Goal: Use online tool/utility: Utilize a website feature to perform a specific function

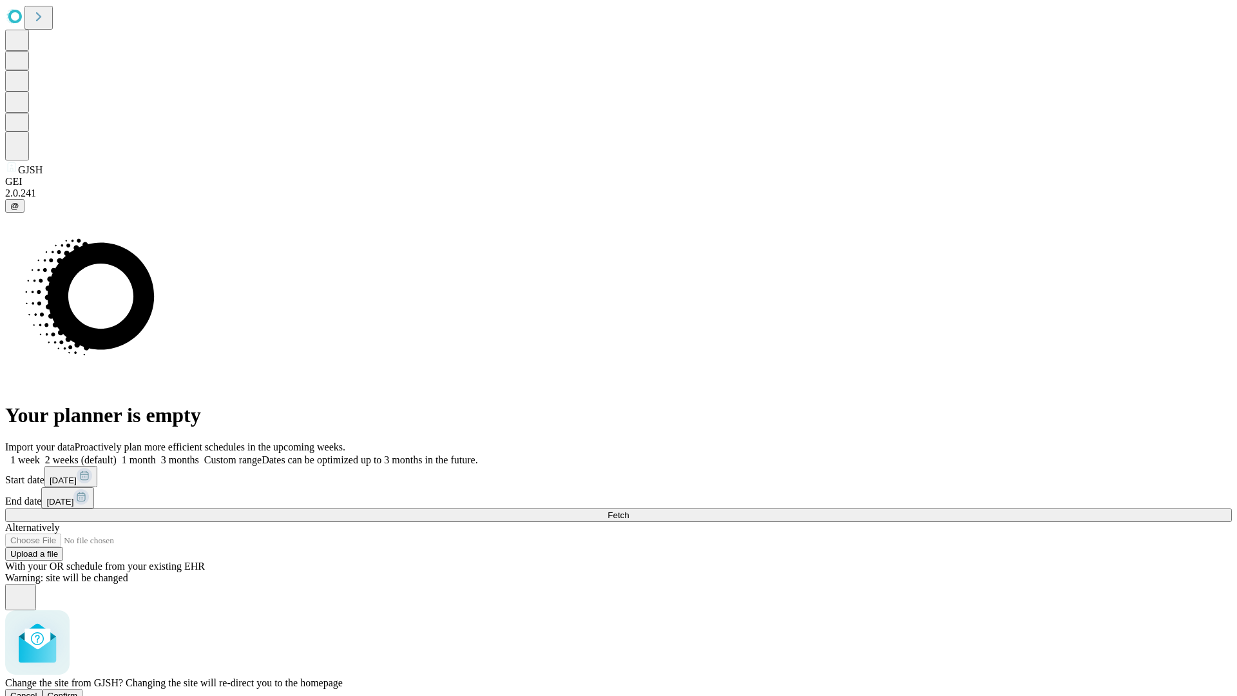
click at [78, 691] on span "Confirm" at bounding box center [63, 696] width 30 height 10
click at [156, 454] on label "1 month" at bounding box center [136, 459] width 39 height 11
click at [629, 510] on span "Fetch" at bounding box center [617, 515] width 21 height 10
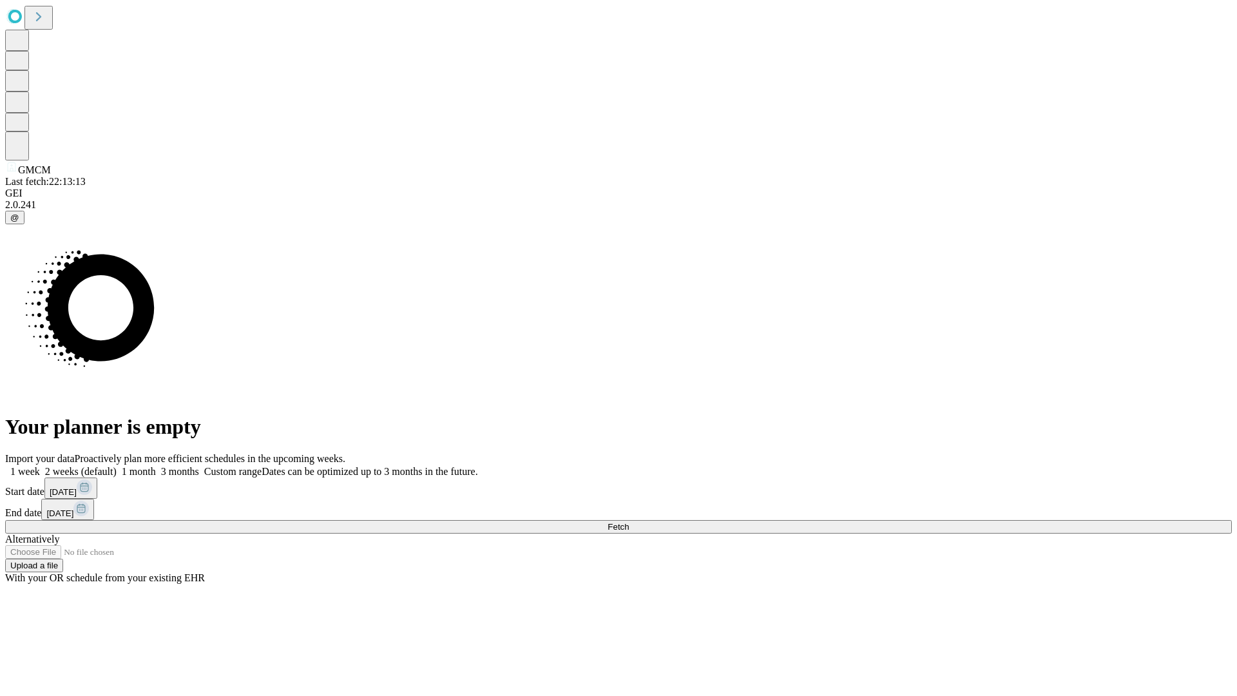
click at [156, 466] on label "1 month" at bounding box center [136, 471] width 39 height 11
click at [629, 522] on span "Fetch" at bounding box center [617, 527] width 21 height 10
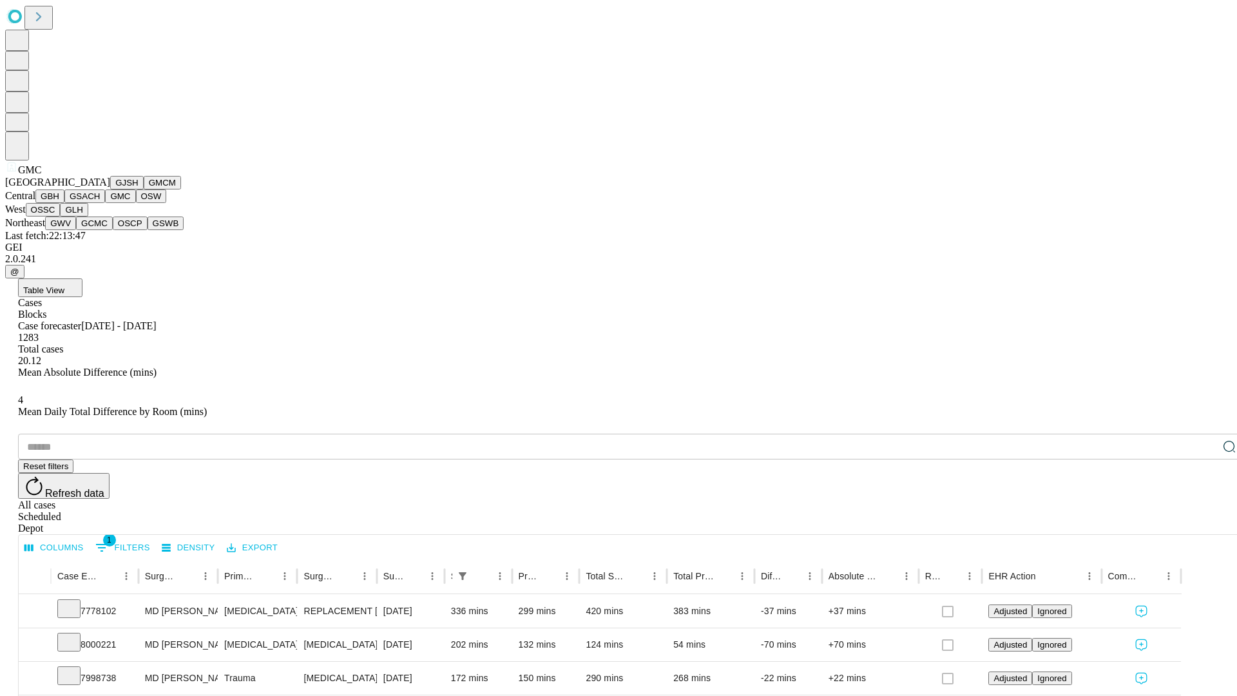
click at [136, 203] on button "OSW" at bounding box center [151, 196] width 31 height 14
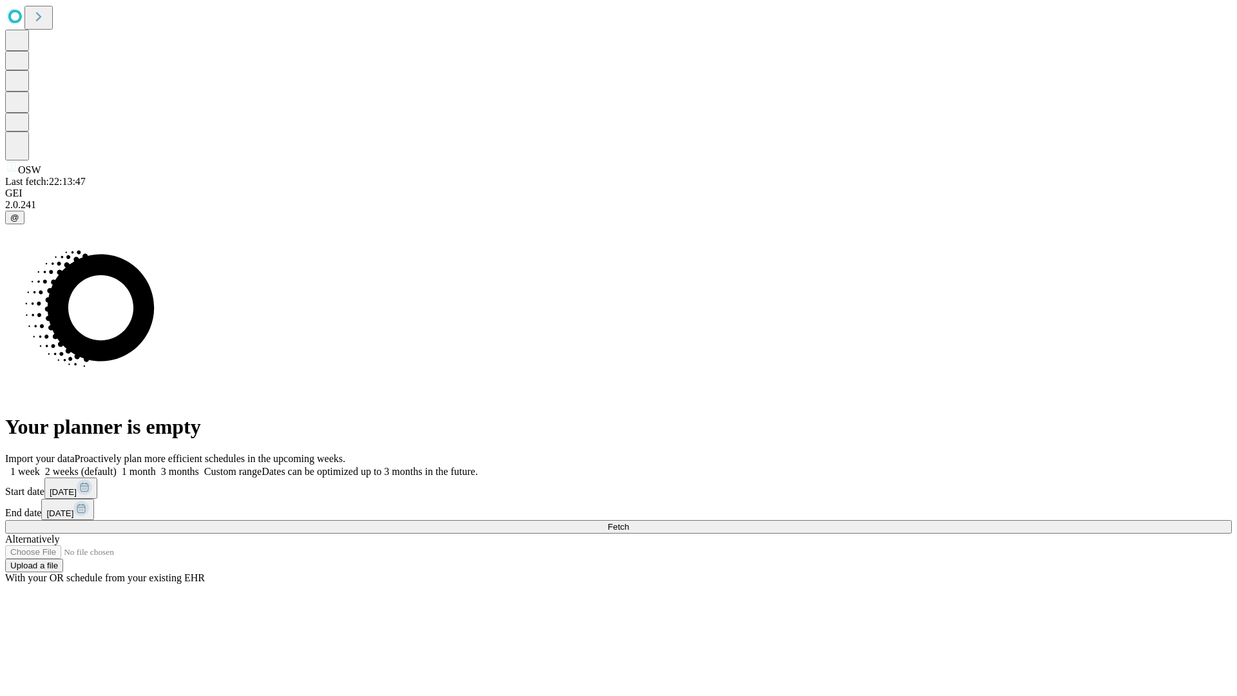
click at [156, 466] on label "1 month" at bounding box center [136, 471] width 39 height 11
click at [629, 522] on span "Fetch" at bounding box center [617, 527] width 21 height 10
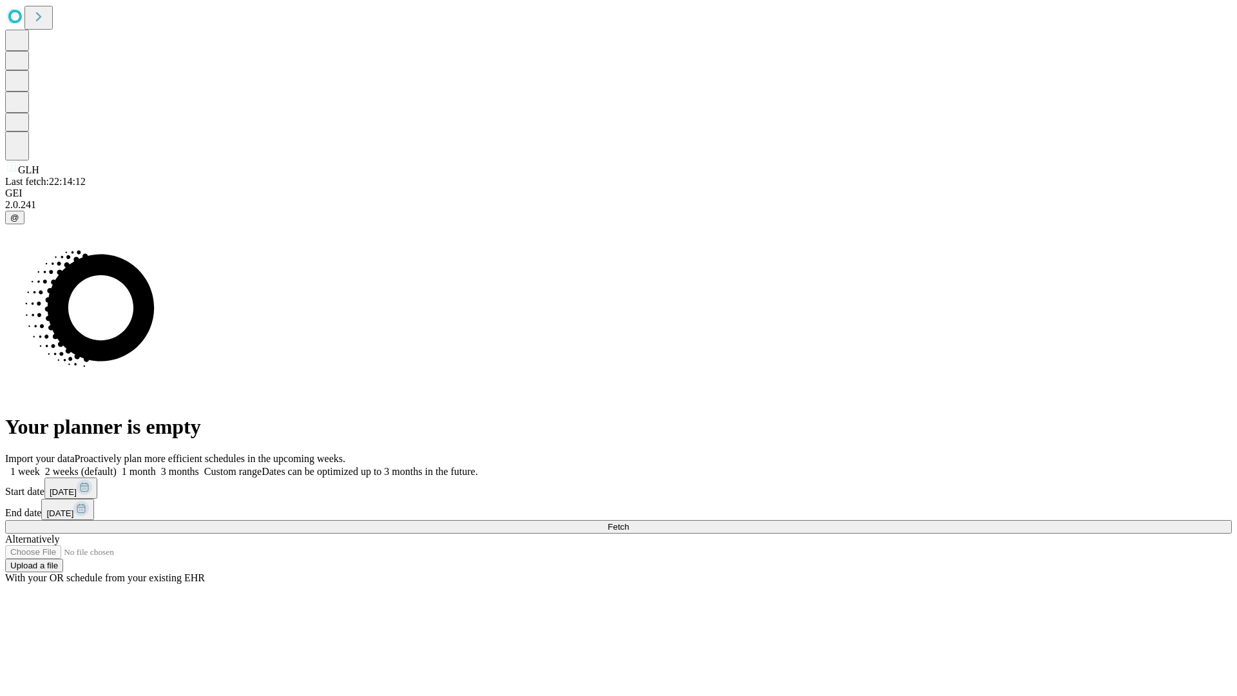
click at [156, 466] on label "1 month" at bounding box center [136, 471] width 39 height 11
click at [629, 522] on span "Fetch" at bounding box center [617, 527] width 21 height 10
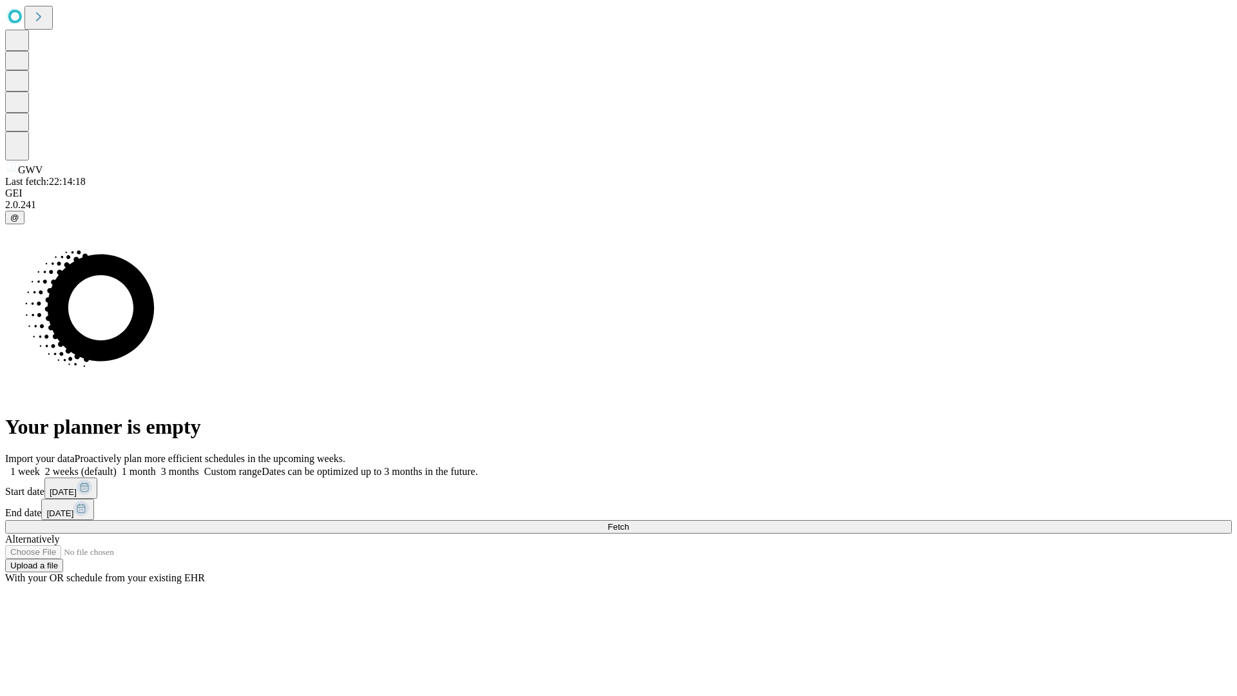
click at [156, 466] on label "1 month" at bounding box center [136, 471] width 39 height 11
click at [629, 522] on span "Fetch" at bounding box center [617, 527] width 21 height 10
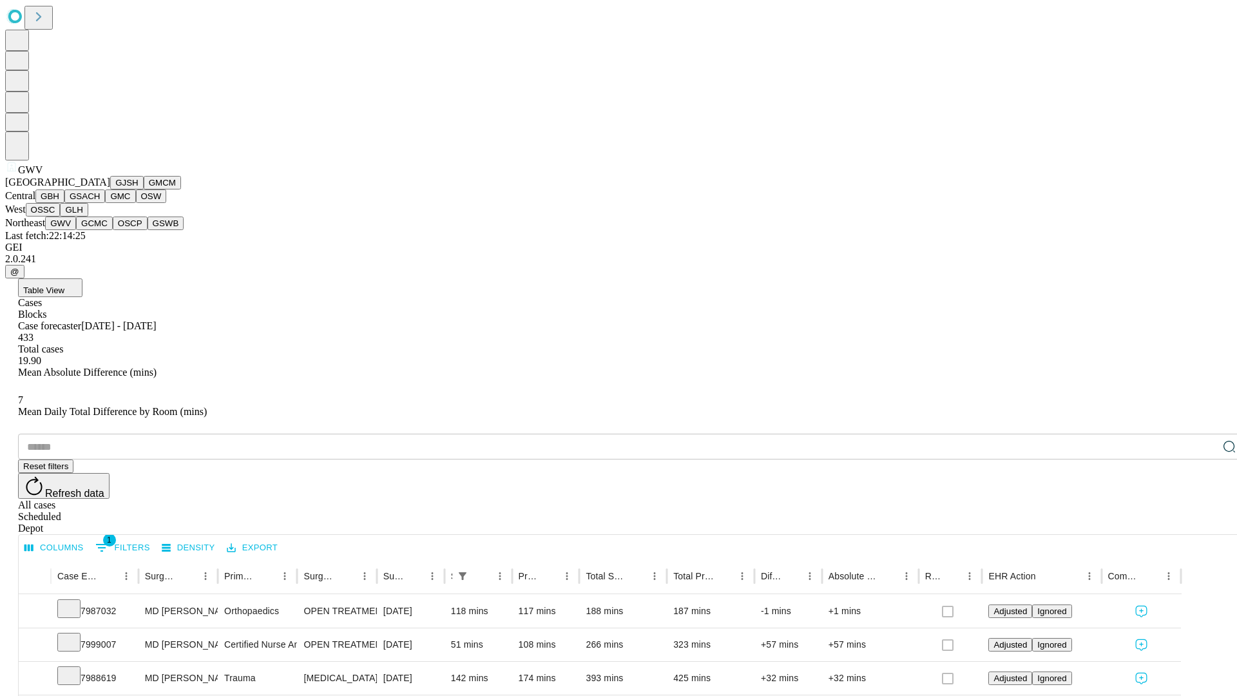
click at [100, 230] on button "GCMC" at bounding box center [94, 223] width 37 height 14
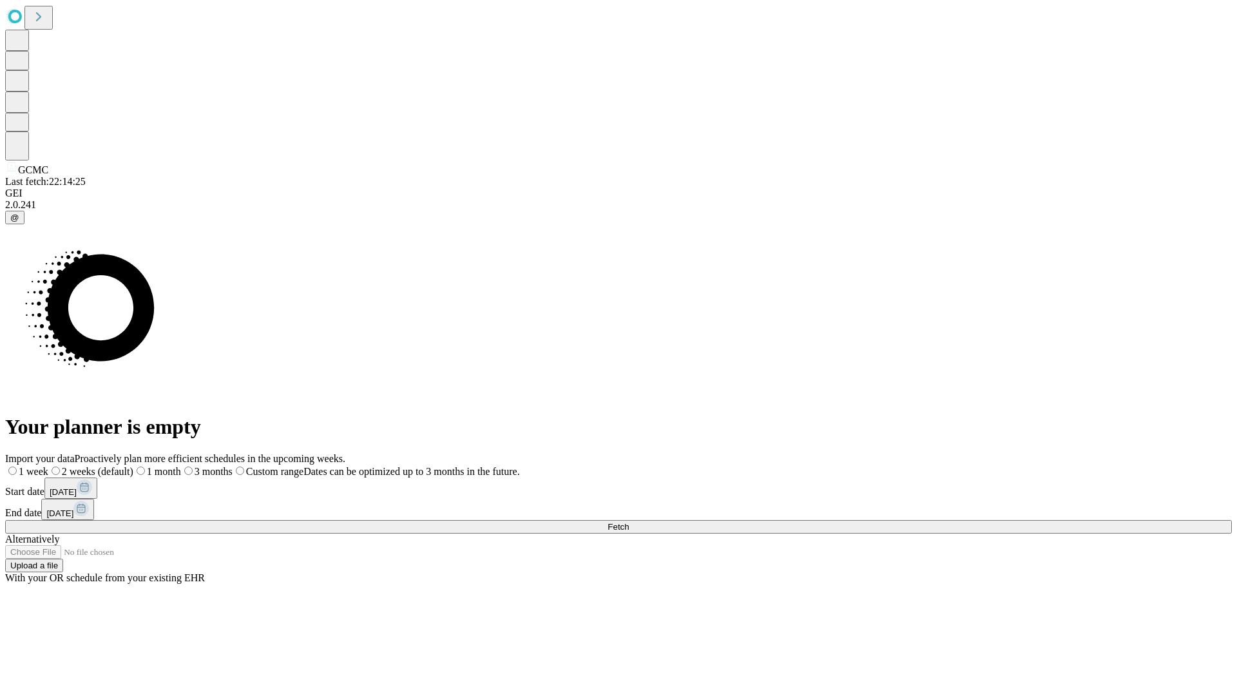
click at [181, 466] on label "1 month" at bounding box center [157, 471] width 48 height 11
click at [629, 522] on span "Fetch" at bounding box center [617, 527] width 21 height 10
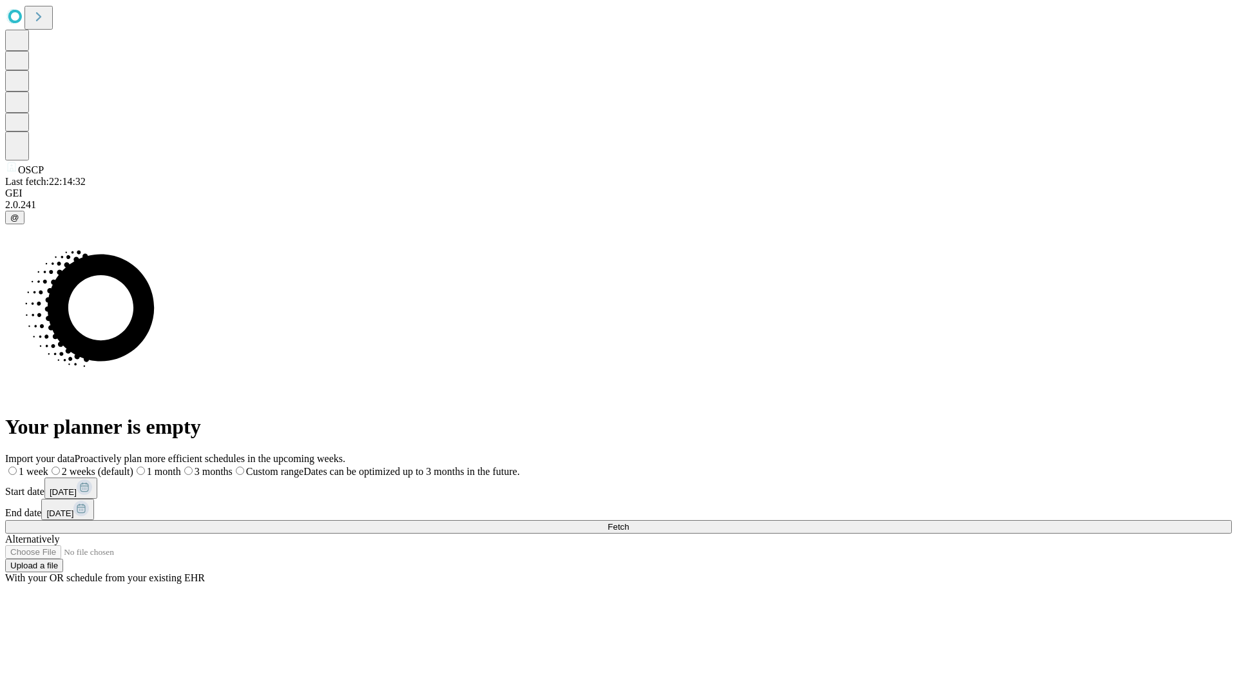
click at [181, 466] on label "1 month" at bounding box center [157, 471] width 48 height 11
click at [629, 522] on span "Fetch" at bounding box center [617, 527] width 21 height 10
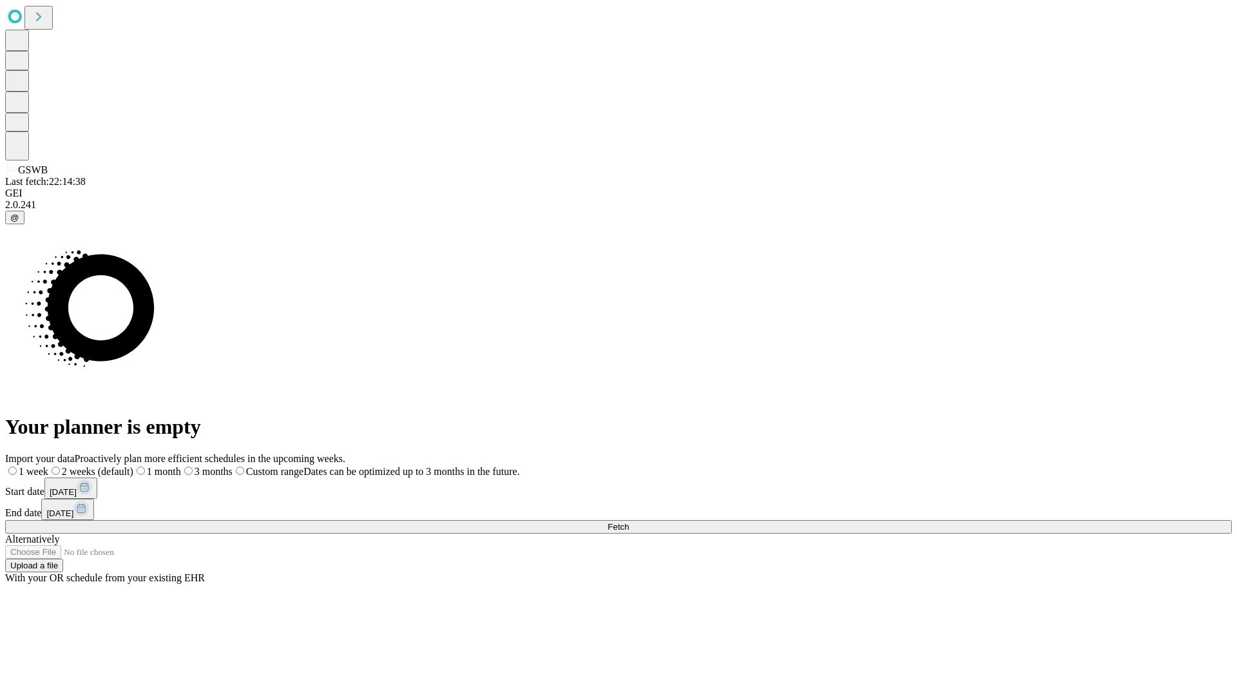
click at [181, 466] on label "1 month" at bounding box center [157, 471] width 48 height 11
click at [629, 522] on span "Fetch" at bounding box center [617, 527] width 21 height 10
